Goal: Task Accomplishment & Management: Manage account settings

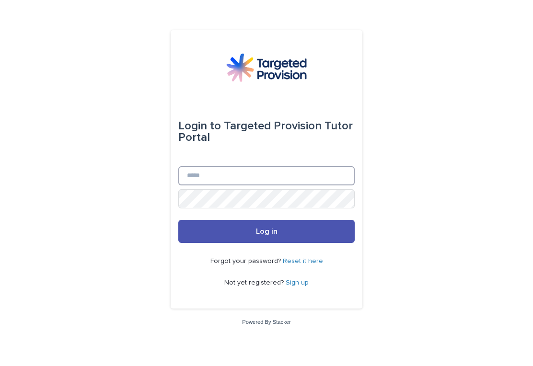
type input "**********"
click at [266, 239] on button "Log in" at bounding box center [266, 231] width 176 height 23
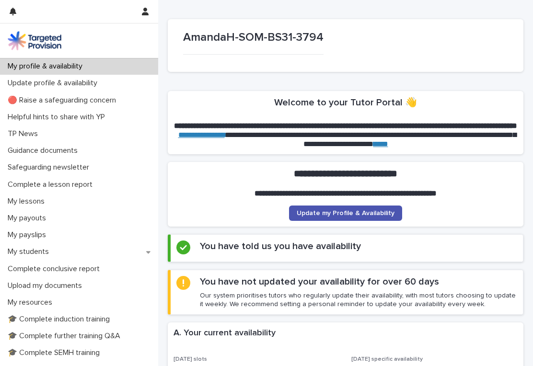
click at [26, 63] on p "My profile & availability" at bounding box center [47, 66] width 86 height 9
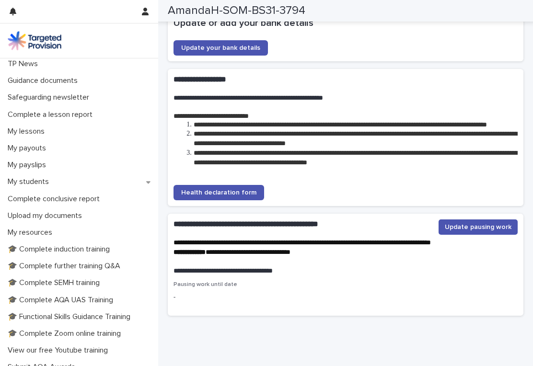
scroll to position [66, 0]
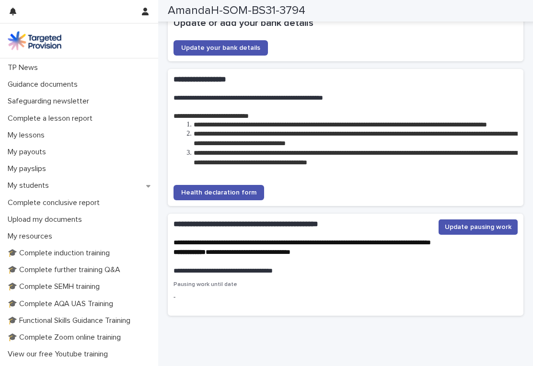
click at [73, 219] on p "Upload my documents" at bounding box center [47, 219] width 86 height 9
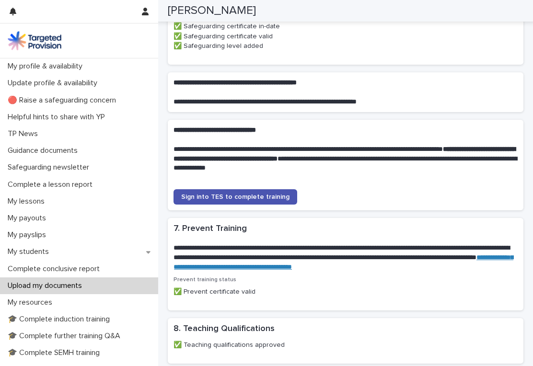
scroll to position [527, 0]
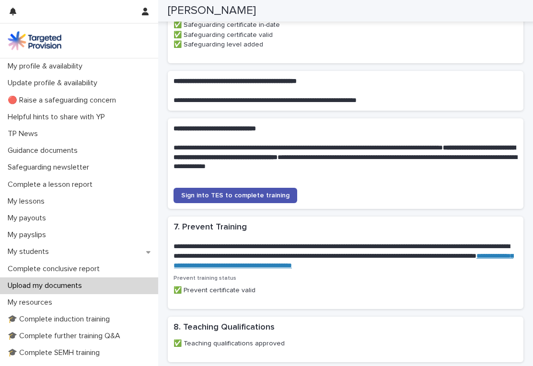
click at [225, 286] on p "✅ Prevent certificate valid" at bounding box center [345, 291] width 344 height 10
click at [227, 283] on div "Prevent training status ✅ Prevent certificate valid" at bounding box center [345, 289] width 344 height 28
click at [178, 286] on p "✅ Prevent certificate valid" at bounding box center [345, 291] width 344 height 10
click at [231, 232] on p at bounding box center [343, 237] width 340 height 10
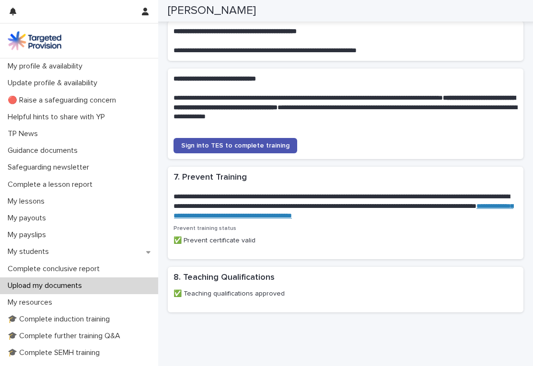
scroll to position [576, 0]
click at [235, 236] on p "✅ Prevent certificate valid" at bounding box center [345, 241] width 344 height 10
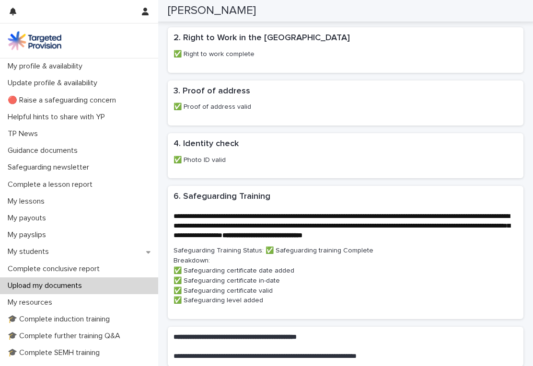
scroll to position [269, 0]
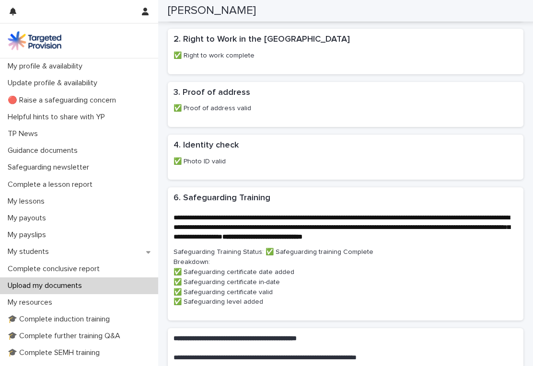
click at [314, 247] on p "Safeguarding Training Status: ✅ Safeguarding training Complete Breakdown: ✅ Saf…" at bounding box center [345, 277] width 344 height 60
click at [316, 223] on span "**********" at bounding box center [341, 227] width 336 height 26
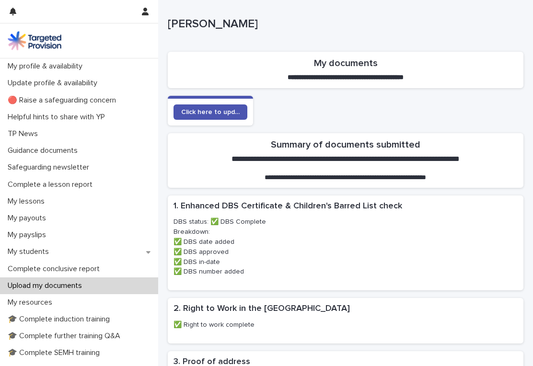
scroll to position [0, 0]
click at [381, 68] on section "**********" at bounding box center [346, 70] width 356 height 36
click at [227, 109] on span "Click here to update your documents" at bounding box center [210, 112] width 58 height 7
click at [191, 24] on p "Amanda" at bounding box center [344, 24] width 352 height 14
click at [151, 13] on button "button" at bounding box center [145, 11] width 18 height 23
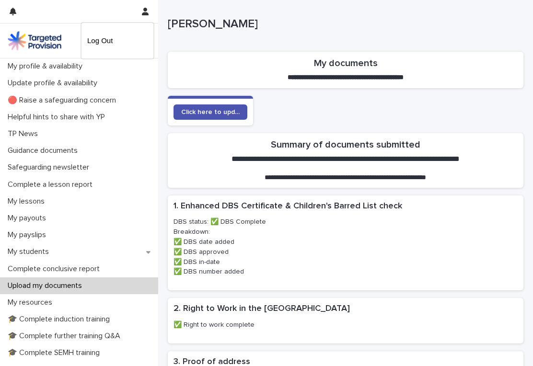
click at [357, 22] on div at bounding box center [266, 183] width 533 height 366
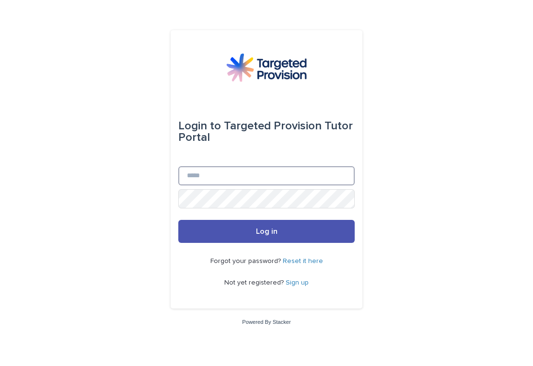
type input "**********"
click at [266, 239] on button "Log in" at bounding box center [266, 231] width 176 height 23
